Goal: Check status: Check status

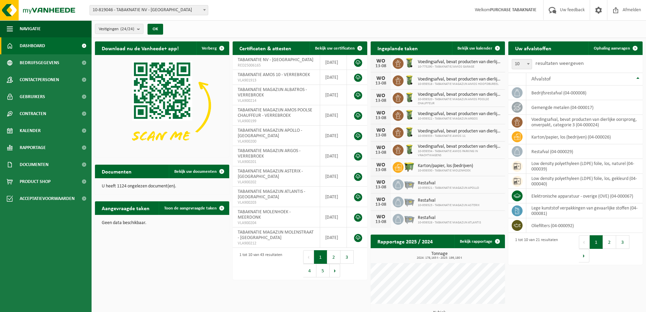
click at [127, 11] on span "10-819046 - TABAKNATIE NV - [GEOGRAPHIC_DATA]" at bounding box center [149, 9] width 118 height 9
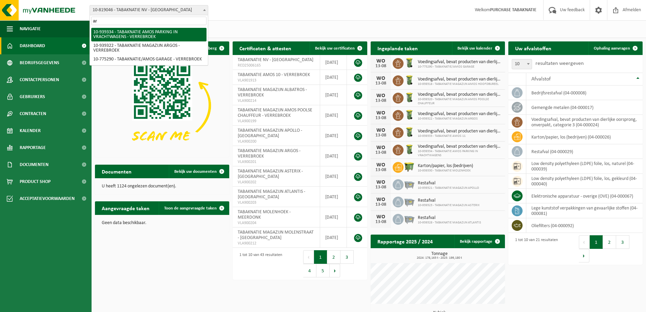
type input "arg"
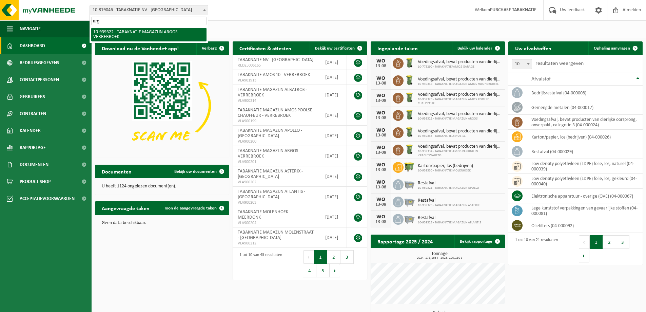
select select "138349"
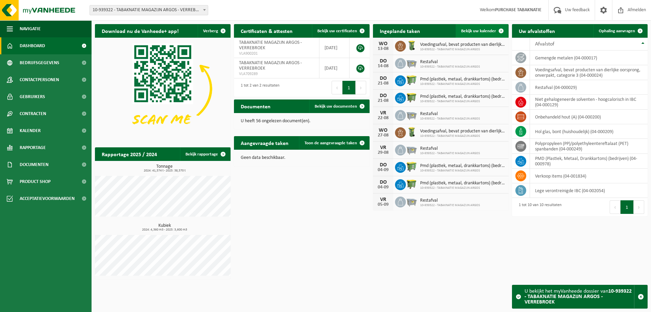
click at [473, 32] on span "Bekijk uw kalender" at bounding box center [478, 31] width 35 height 4
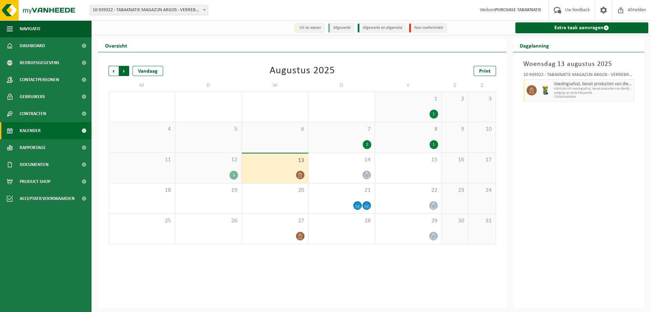
click at [116, 72] on span "Vorige" at bounding box center [114, 71] width 10 height 10
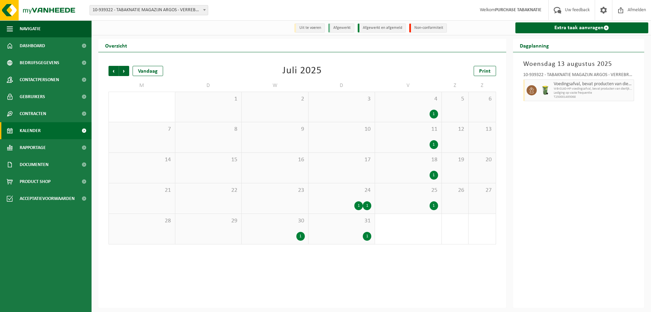
click at [424, 105] on div "4 1" at bounding box center [408, 107] width 66 height 30
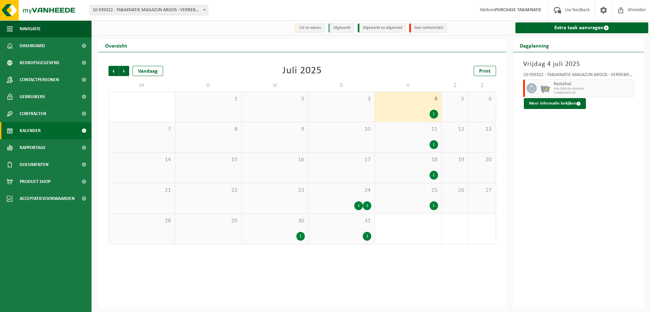
click at [413, 132] on span "11" at bounding box center [408, 128] width 60 height 7
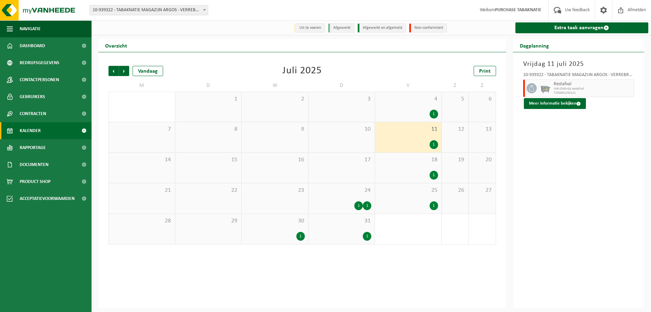
click at [408, 167] on div "18 1" at bounding box center [408, 168] width 66 height 30
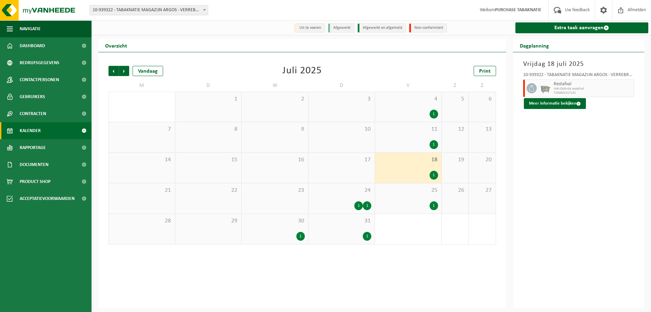
click at [408, 209] on div "1" at bounding box center [408, 205] width 60 height 9
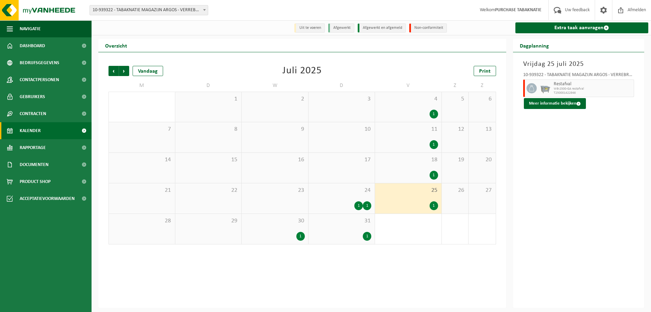
click at [340, 206] on div "1 1" at bounding box center [342, 205] width 60 height 9
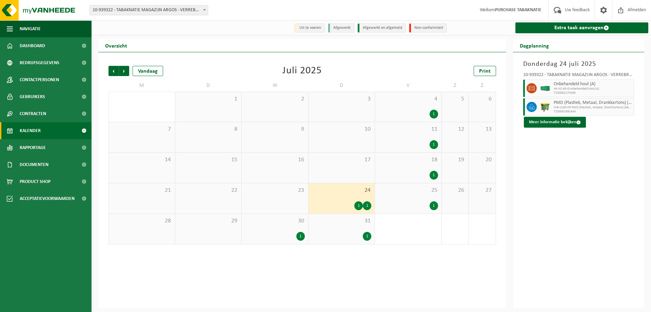
click at [336, 238] on div "1" at bounding box center [342, 236] width 60 height 9
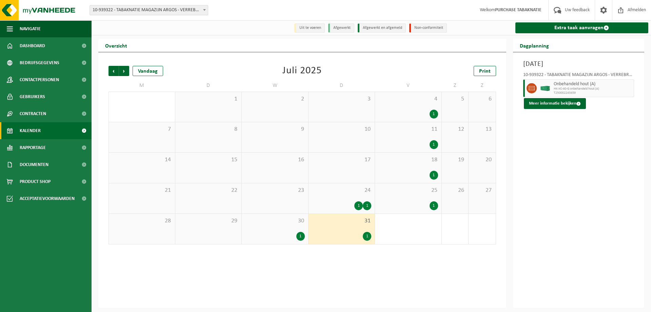
click at [273, 225] on div "30 1" at bounding box center [275, 229] width 66 height 30
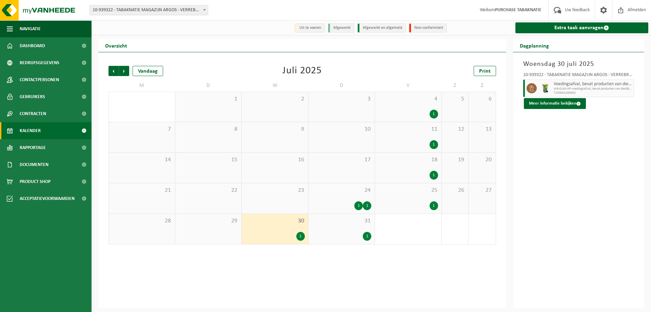
click at [328, 194] on span "24" at bounding box center [342, 190] width 60 height 7
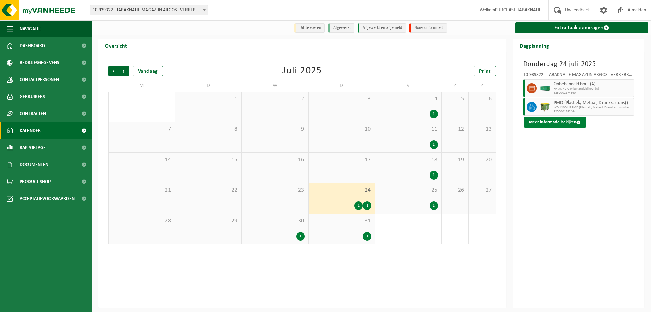
click at [575, 119] on button "Meer informatie bekijken" at bounding box center [555, 122] width 62 height 11
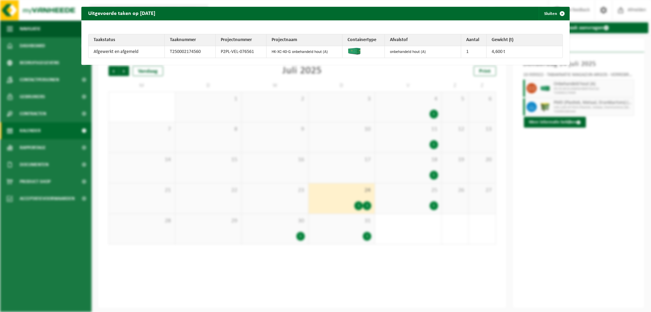
click at [562, 138] on div "Uitgevoerde taken op 2025-07-24 Sluiten Taakstatus Taaknummer Projectnummer Pro…" at bounding box center [325, 156] width 651 height 312
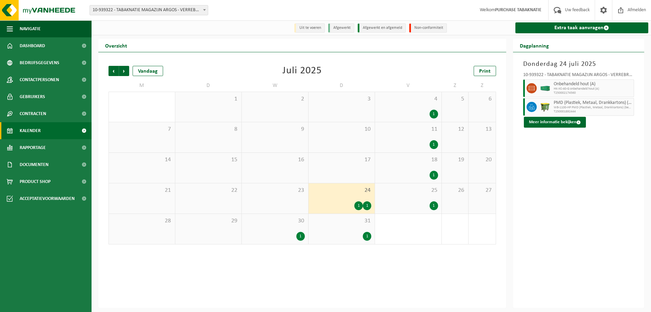
click at [563, 106] on span "WB-1100-HP PMD (Plastiek, Metaal, Drankkartons) (bedrijven)" at bounding box center [593, 107] width 79 height 4
click at [528, 106] on span at bounding box center [532, 107] width 10 height 10
click at [563, 106] on span "WB-1100-HP PMD (Plastiek, Metaal, Drankkartons) (bedrijven)" at bounding box center [593, 107] width 79 height 4
click at [545, 156] on div "Donderdag 24 juli 2025 10-939322 - TABAKNATIE MAGAZIJN ARGOS - VERREBROEK Onbeh…" at bounding box center [579, 179] width 132 height 255
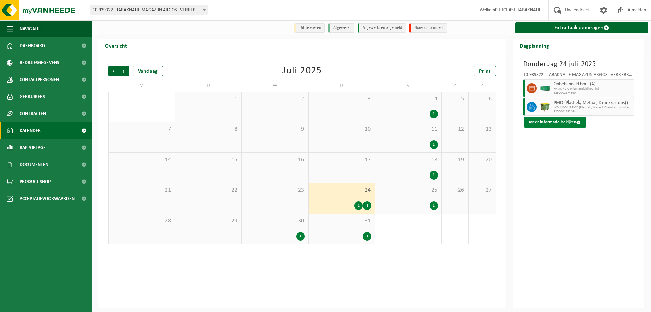
click at [547, 119] on button "Meer informatie bekijken" at bounding box center [555, 122] width 62 height 11
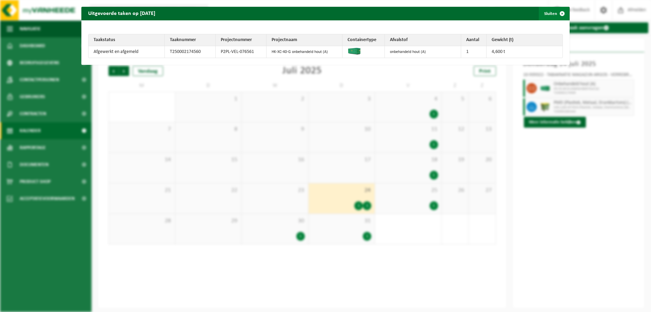
click at [556, 12] on span "button" at bounding box center [562, 14] width 14 height 14
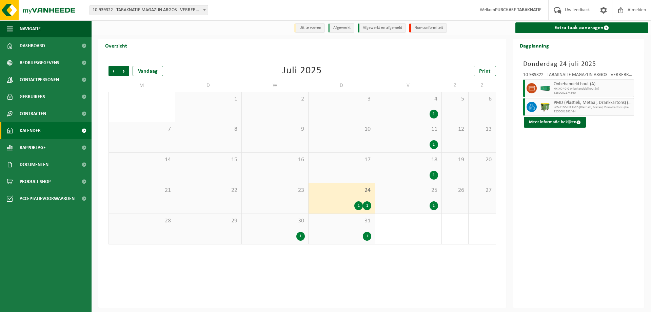
click at [418, 195] on div "25 1" at bounding box center [408, 198] width 66 height 30
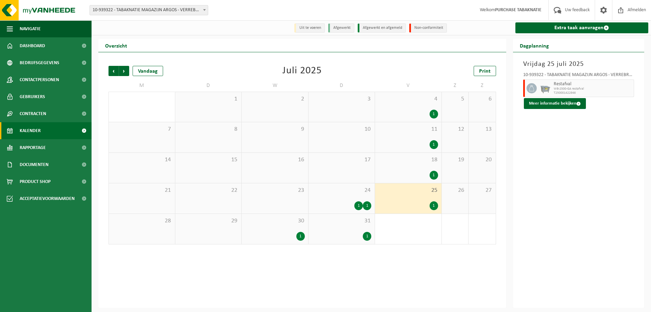
click at [286, 230] on div "30 1" at bounding box center [275, 229] width 66 height 30
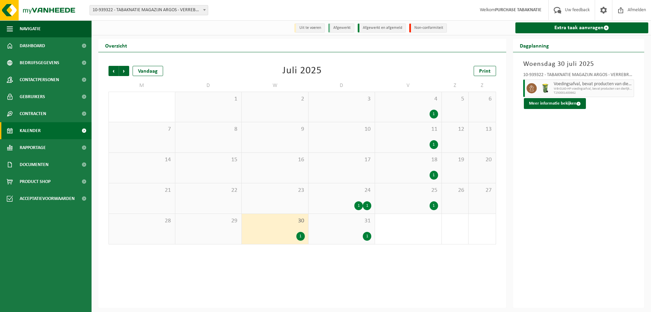
click at [350, 228] on div "31 1" at bounding box center [342, 229] width 66 height 30
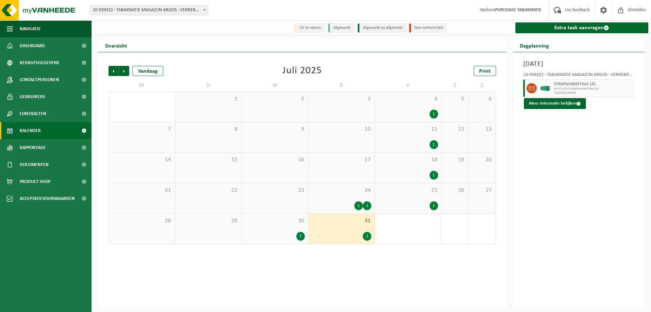
click at [349, 205] on div "1 1" at bounding box center [342, 205] width 60 height 9
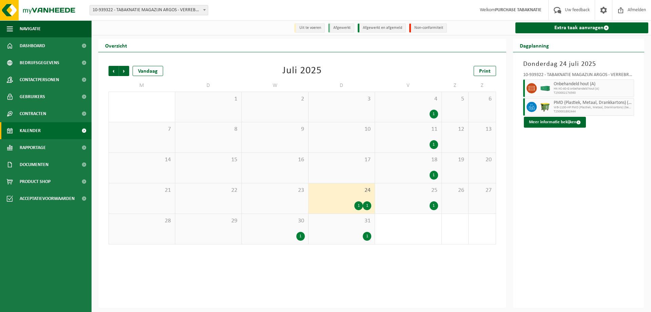
click at [276, 166] on div "16" at bounding box center [275, 168] width 66 height 30
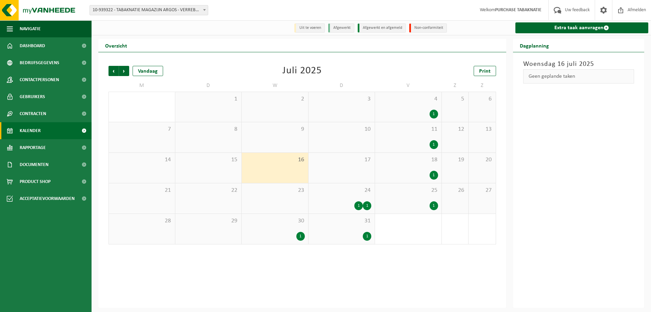
click at [365, 195] on div "24 1 1" at bounding box center [342, 198] width 66 height 30
